Goal: Information Seeking & Learning: Stay updated

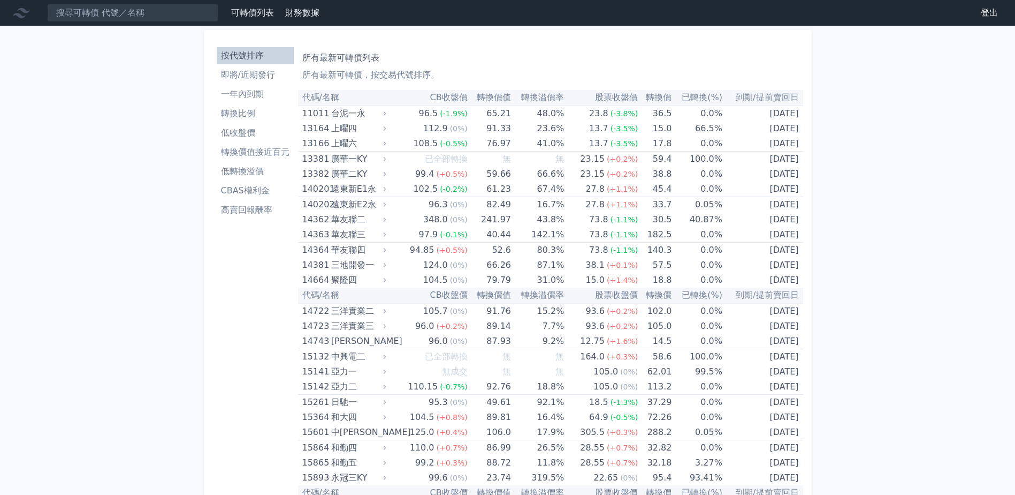
click at [261, 97] on li "一年內到期" at bounding box center [255, 94] width 77 height 13
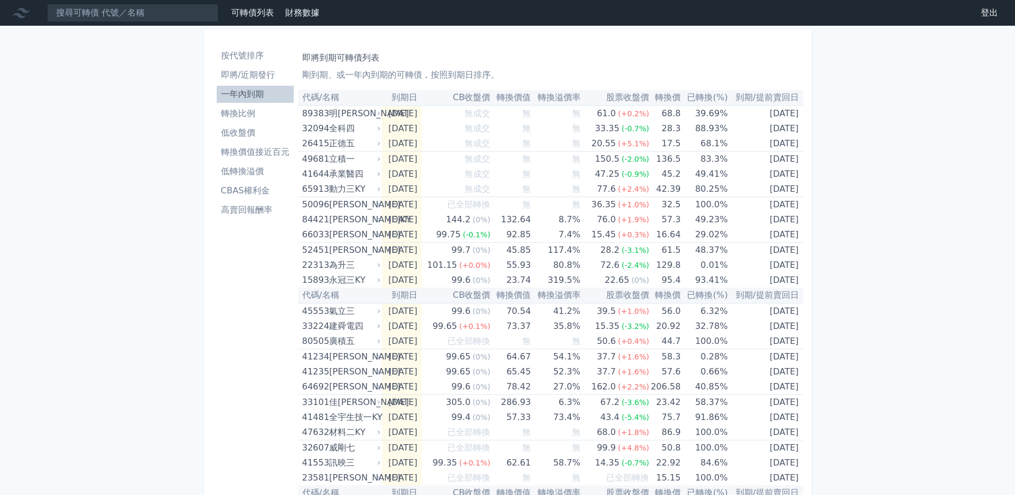
click at [248, 79] on li "即將/近期發行" at bounding box center [255, 75] width 77 height 13
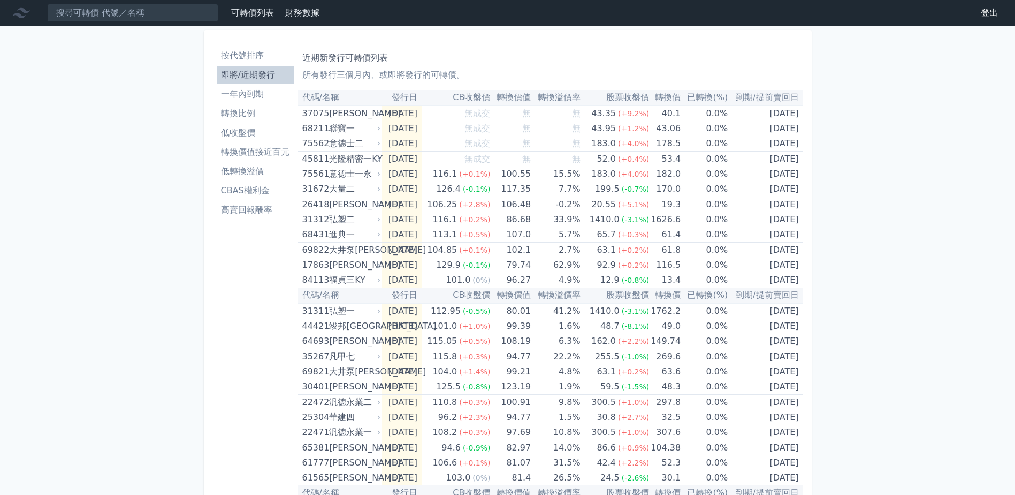
click at [257, 98] on li "一年內到期" at bounding box center [255, 94] width 77 height 13
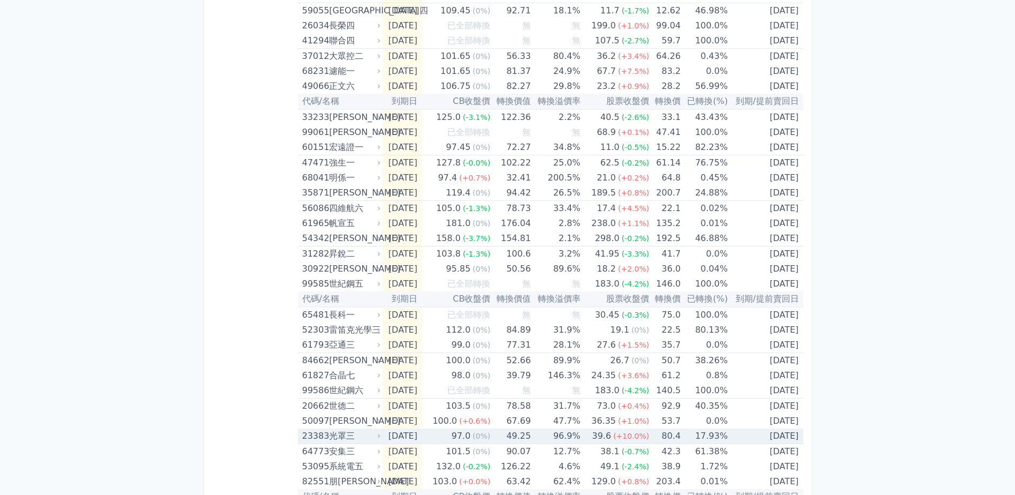
scroll to position [1421, 0]
